Goal: Information Seeking & Learning: Learn about a topic

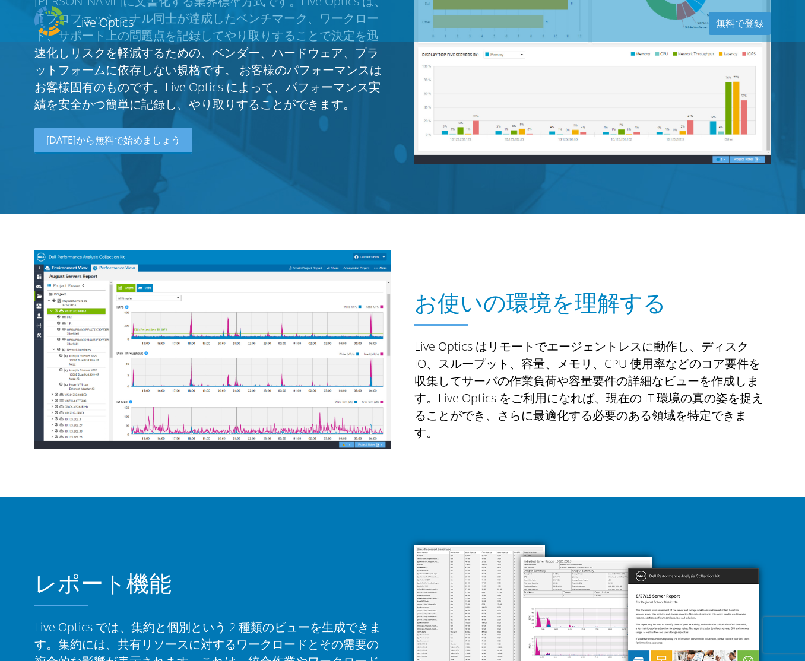
scroll to position [237, 0]
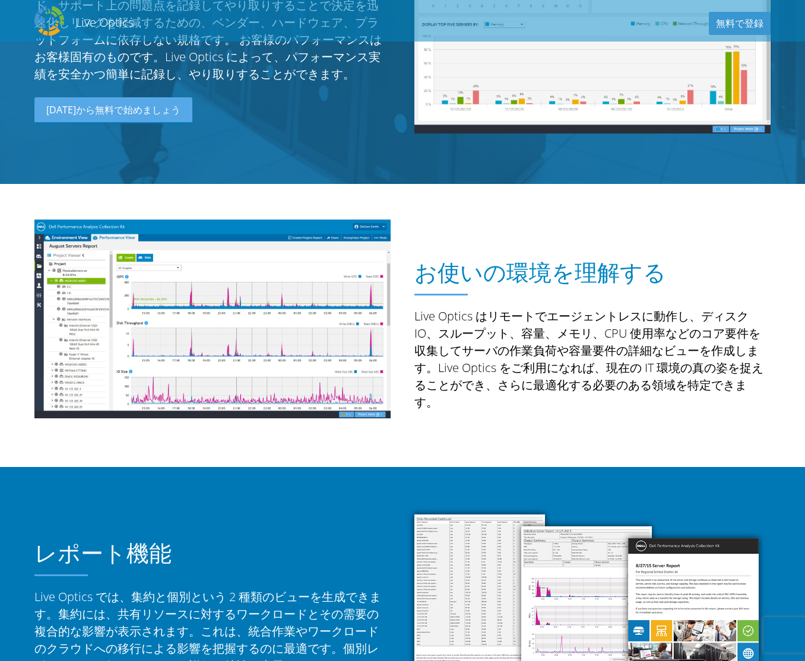
click at [430, 265] on h1 "お使いの環境を理解する" at bounding box center [589, 272] width 350 height 26
drag, startPoint x: 420, startPoint y: 268, endPoint x: 663, endPoint y: 403, distance: 278.2
click at [663, 403] on div "お使いの環境を理解する Live Optics はリモートでエージェントレスに動作し、ディスク IO、スループット、容量、メモリ、CPU 使用率などのコア要件…" at bounding box center [593, 326] width 380 height 236
click at [462, 413] on div "お使いの環境を理解する Live Optics はリモートでエージェントレスに動作し、ディスク IO、スループット、容量、メモリ、CPU 使用率などのコア要件…" at bounding box center [593, 326] width 380 height 236
click at [486, 344] on p "Live Optics はリモートでエージェントレスに動作し、ディスク IO、スループット、容量、メモリ、CPU 使用率などのコア要件を収集してサーバの作業負…" at bounding box center [592, 359] width 356 height 103
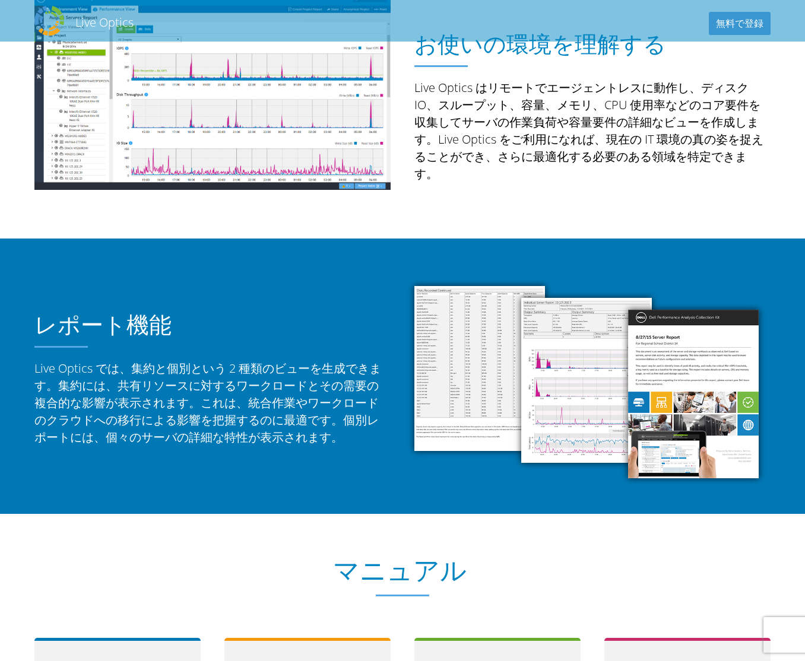
scroll to position [475, 0]
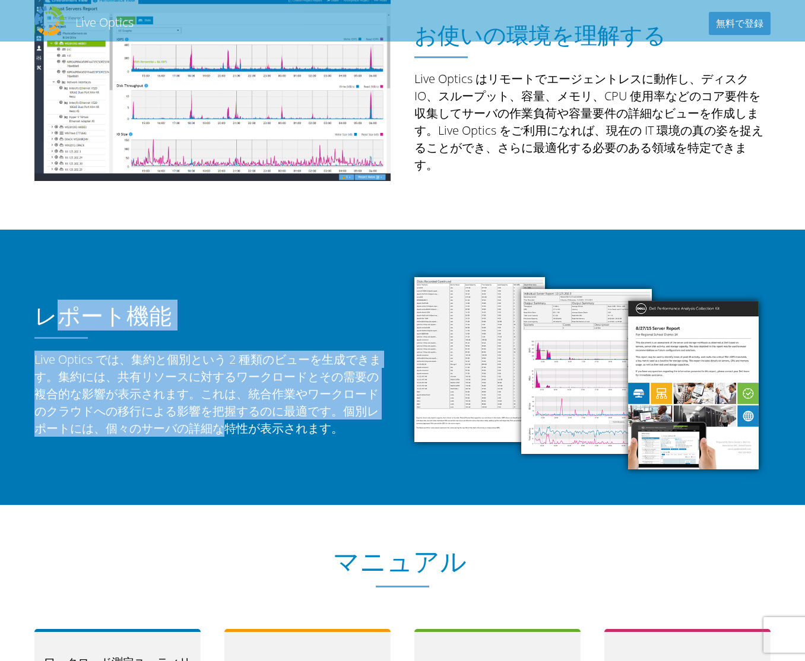
drag, startPoint x: 47, startPoint y: 311, endPoint x: 246, endPoint y: 393, distance: 215.1
click at [246, 393] on div "レポート機能 Live Optics では、集約と個別という 2 種類のビューを生成できます。集約には、共有リソースに対するワークロードとその需要の複合的な影…" at bounding box center [212, 357] width 356 height 160
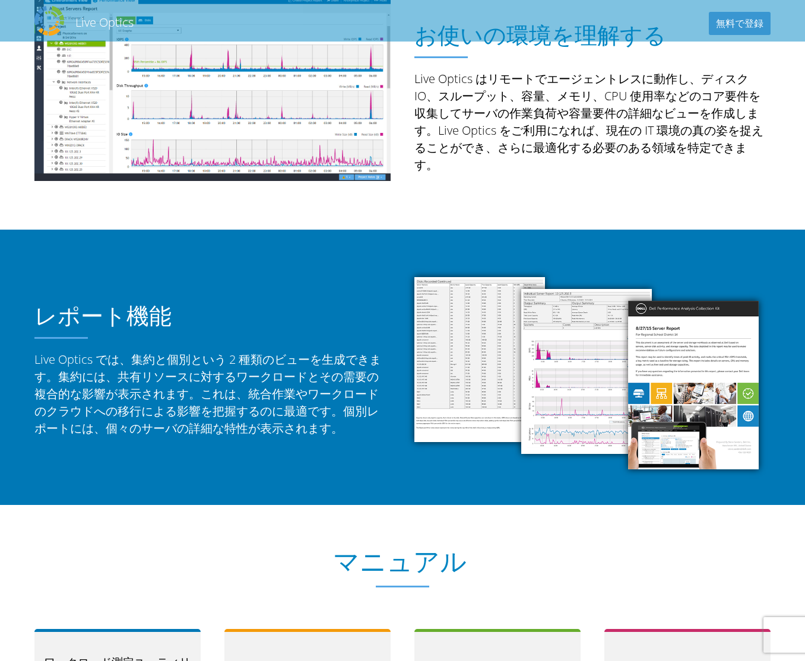
drag, startPoint x: 246, startPoint y: 393, endPoint x: 300, endPoint y: 397, distance: 53.6
click at [300, 397] on p "Live Optics では、集約と個別という 2 種類のビューを生成できます。集約には、共有リソースに対するワークロードとその需要の複合的な影響が表示されま…" at bounding box center [212, 394] width 356 height 86
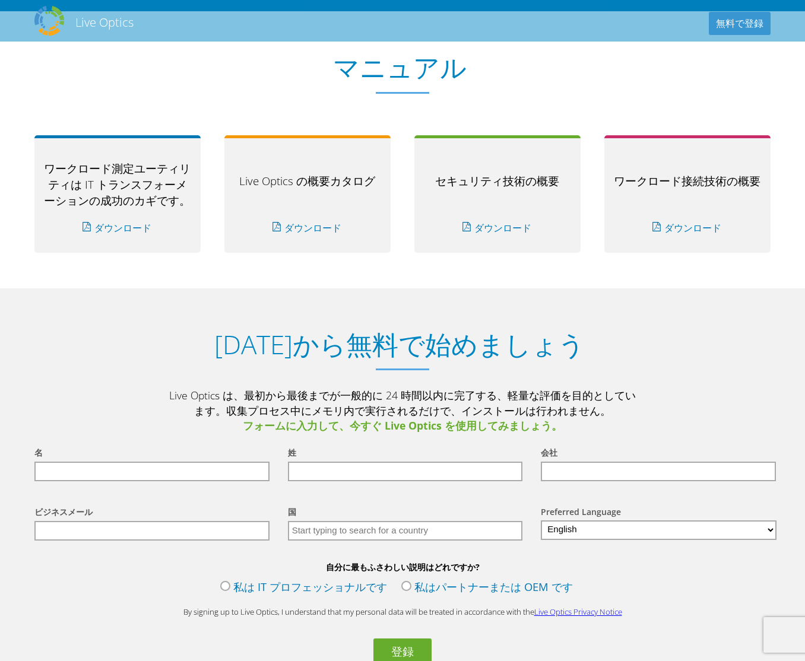
scroll to position [1069, 0]
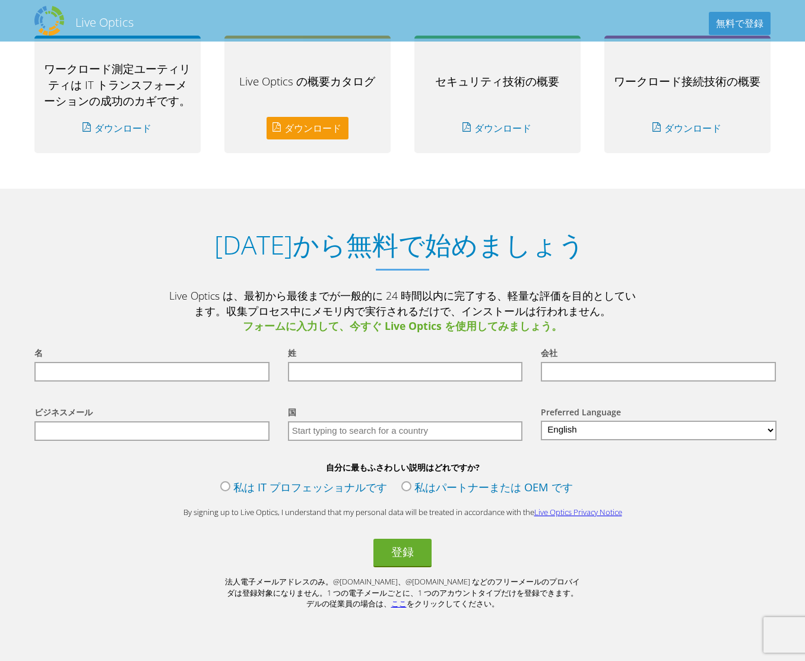
click at [309, 121] on link "ダウンロード" at bounding box center [308, 128] width 82 height 23
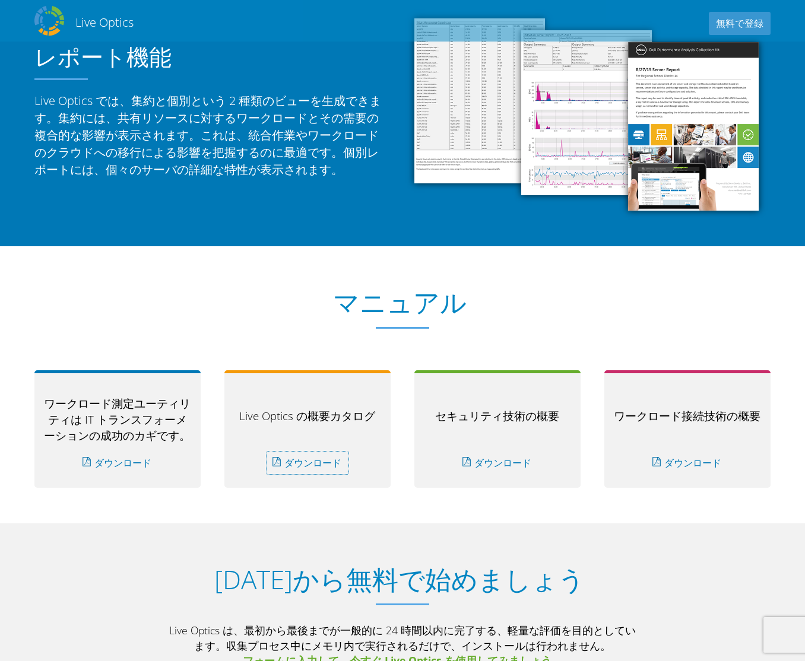
scroll to position [724, 0]
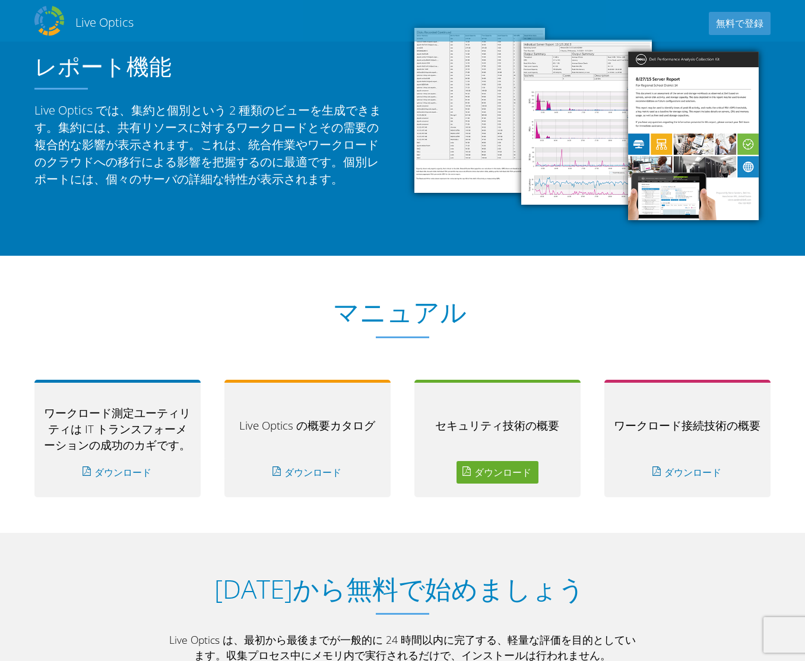
click at [480, 470] on link "ダウンロード" at bounding box center [498, 472] width 82 height 23
